Goal: Task Accomplishment & Management: Use online tool/utility

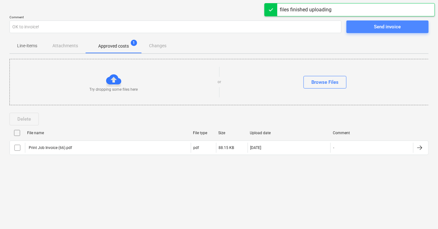
click at [385, 28] on div "Send invoice" at bounding box center [387, 27] width 27 height 8
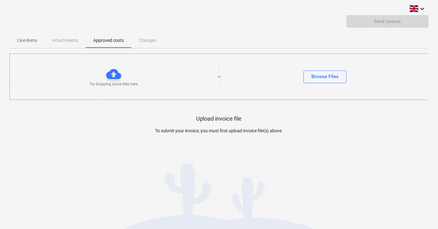
click at [25, 37] on p "Line-items" at bounding box center [27, 40] width 20 height 7
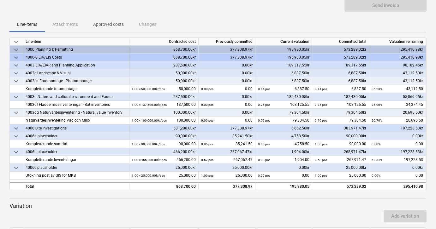
scroll to position [25, 0]
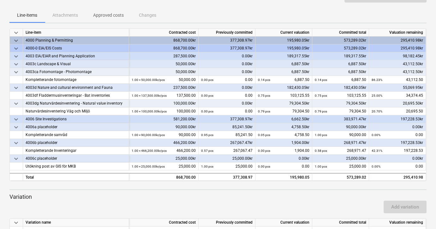
click at [107, 15] on p "Approved costs" at bounding box center [108, 15] width 31 height 7
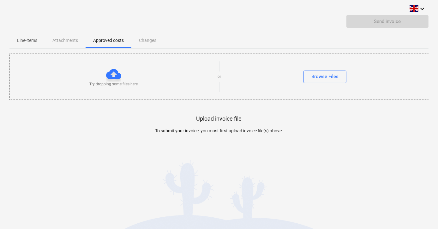
click at [20, 35] on button "Line-items" at bounding box center [26, 40] width 35 height 15
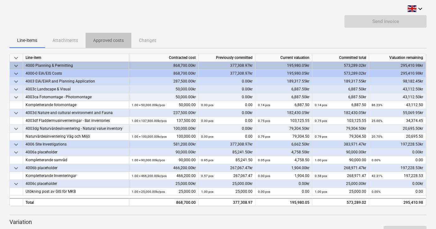
click at [103, 38] on p "Approved costs" at bounding box center [108, 40] width 31 height 7
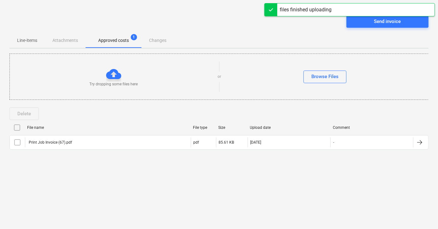
click at [370, 29] on div "Send invoice" at bounding box center [218, 24] width 419 height 18
click at [366, 25] on span "Send invoice" at bounding box center [387, 21] width 67 height 8
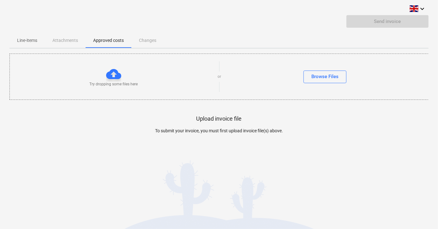
click at [31, 33] on div "Send invoice" at bounding box center [218, 24] width 419 height 18
click at [38, 37] on span "Line-items" at bounding box center [26, 40] width 35 height 10
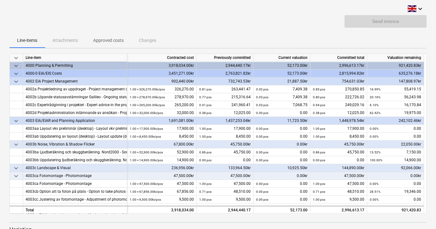
click at [113, 40] on p "Approved costs" at bounding box center [108, 40] width 31 height 7
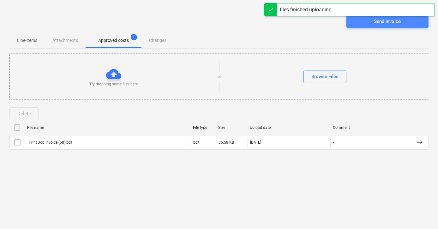
click at [389, 22] on div "Send invoice" at bounding box center [387, 21] width 27 height 8
